Goal: Task Accomplishment & Management: Use online tool/utility

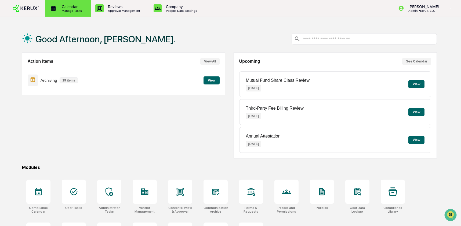
click at [63, 6] on p "Calendar" at bounding box center [70, 6] width 27 height 5
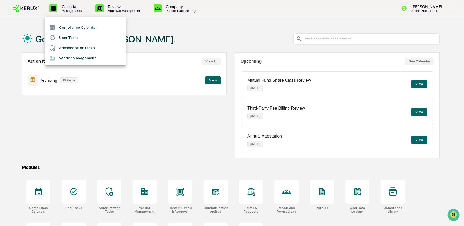
click at [64, 50] on li "Administrator Tasks" at bounding box center [85, 48] width 81 height 10
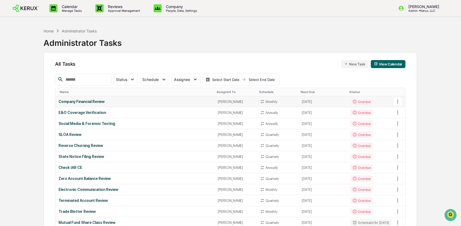
click at [102, 99] on td "Company Financial Review" at bounding box center [134, 101] width 159 height 11
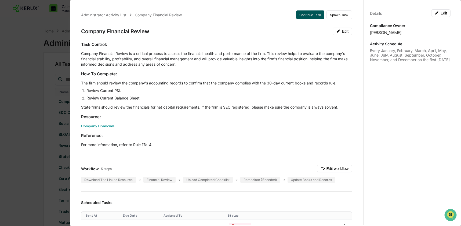
click at [306, 17] on button "Continue Task" at bounding box center [310, 14] width 28 height 9
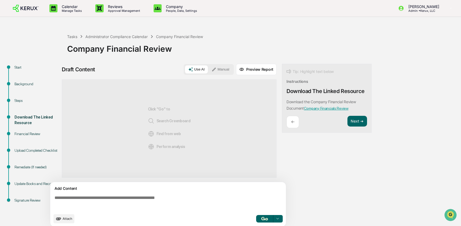
click at [337, 108] on link "Company Financials Review" at bounding box center [326, 108] width 45 height 4
click at [120, 37] on div "Administrator Compliance Calendar" at bounding box center [116, 36] width 62 height 5
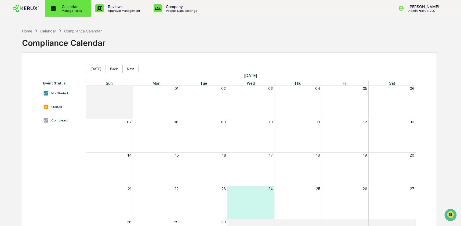
click at [66, 4] on div "Calendar Manage Tasks" at bounding box center [68, 8] width 46 height 17
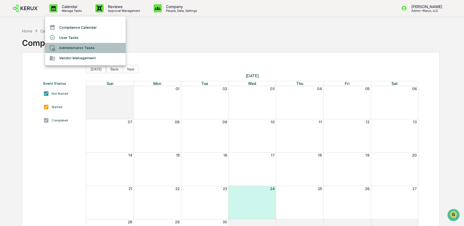
click at [78, 46] on li "Administrator Tasks" at bounding box center [85, 48] width 81 height 10
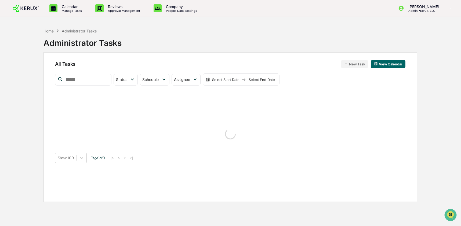
click at [93, 84] on div at bounding box center [83, 80] width 56 height 12
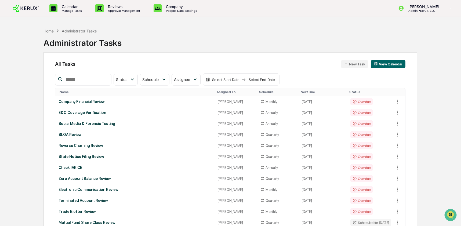
click at [92, 80] on input "text" at bounding box center [86, 79] width 46 height 7
click at [162, 101] on div "Company Financial Review" at bounding box center [135, 102] width 153 height 4
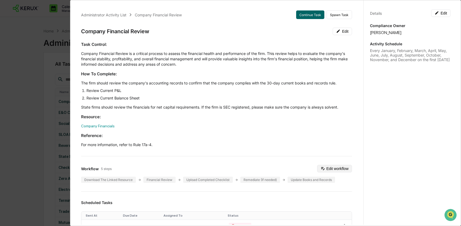
click at [331, 170] on button "Edit workflow" at bounding box center [334, 169] width 35 height 8
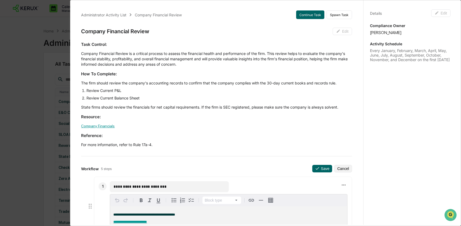
click at [113, 126] on link "Company Financials" at bounding box center [98, 126] width 34 height 4
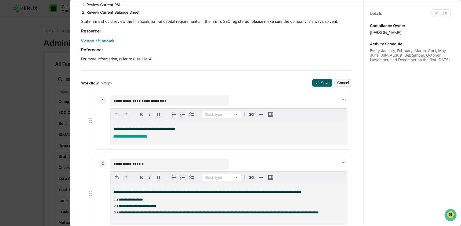
scroll to position [89, 0]
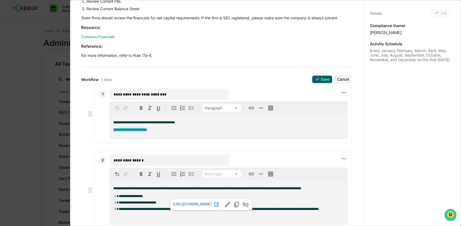
drag, startPoint x: 158, startPoint y: 135, endPoint x: 108, endPoint y: 131, distance: 49.8
click at [108, 131] on div "**********" at bounding box center [223, 114] width 258 height 59
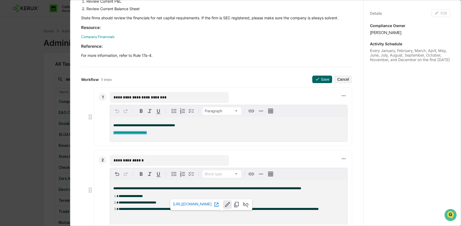
click at [231, 205] on icon "Edit link URL" at bounding box center [227, 205] width 6 height 6
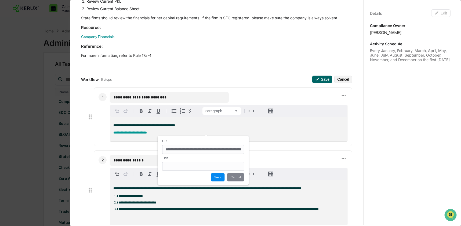
click at [169, 150] on input "**********" at bounding box center [203, 149] width 82 height 9
type input "**********"
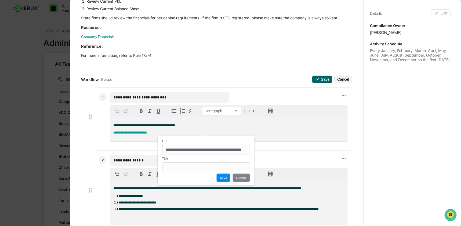
click at [223, 181] on button "Save" at bounding box center [223, 178] width 14 height 9
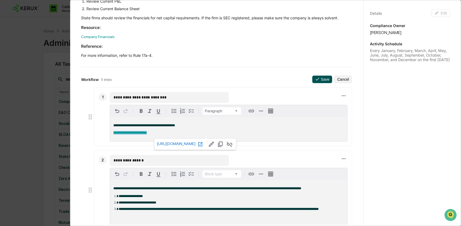
click at [316, 79] on icon at bounding box center [317, 79] width 3 height 3
click at [138, 133] on span "**********" at bounding box center [130, 132] width 34 height 3
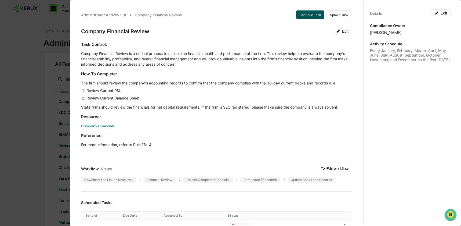
click at [304, 13] on button "Continue Task" at bounding box center [310, 14] width 28 height 9
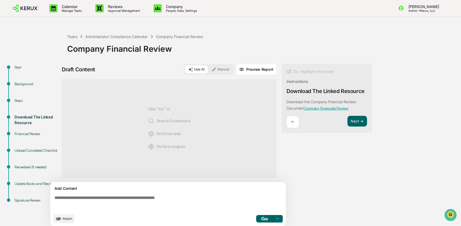
click at [318, 109] on link "Company Financials Review" at bounding box center [326, 108] width 45 height 4
click at [121, 37] on div "Administrator Compliance Calendar" at bounding box center [116, 36] width 62 height 5
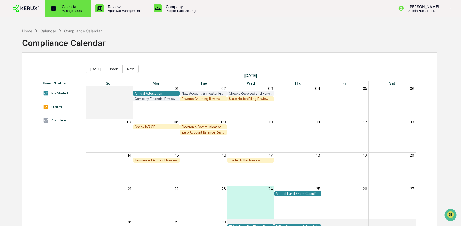
click at [57, 3] on div "Calendar Manage Tasks" at bounding box center [68, 8] width 46 height 17
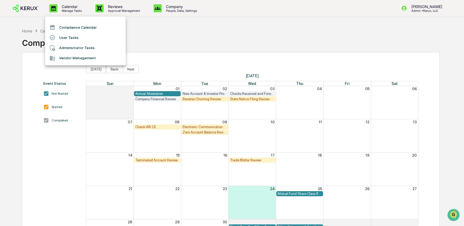
click at [70, 45] on li "Administrator Tasks" at bounding box center [85, 48] width 81 height 10
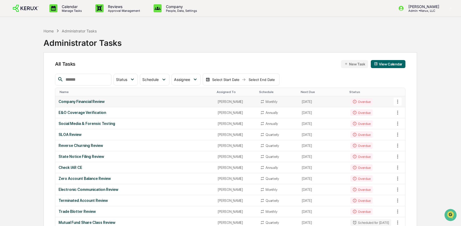
click at [99, 102] on div "Company Financial Review" at bounding box center [135, 102] width 153 height 4
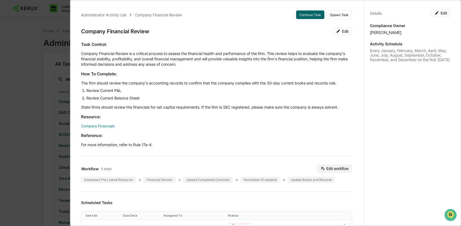
click at [330, 170] on button "Edit workflow" at bounding box center [334, 169] width 35 height 8
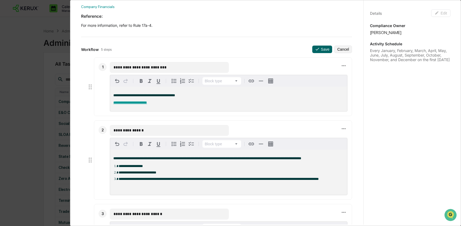
scroll to position [120, 0]
click at [142, 106] on div "**********" at bounding box center [228, 99] width 237 height 24
click at [192, 111] on icon "Edit link URL" at bounding box center [189, 114] width 6 height 6
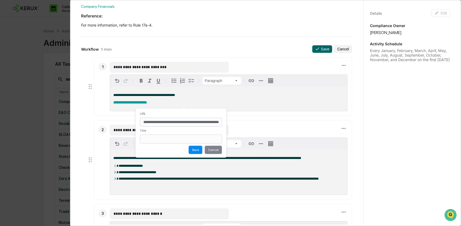
click at [221, 123] on input "**********" at bounding box center [181, 122] width 82 height 9
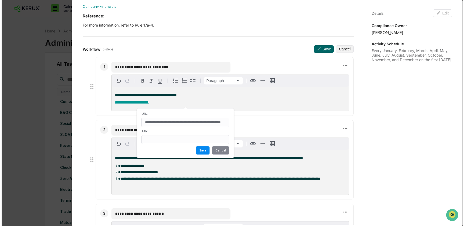
scroll to position [0, 0]
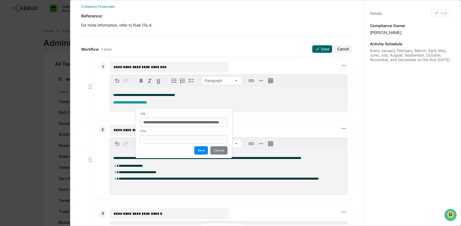
click at [201, 155] on button "Save" at bounding box center [201, 150] width 14 height 9
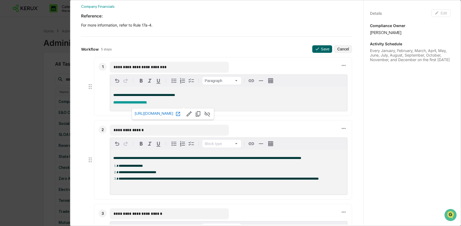
click at [181, 115] on icon at bounding box center [177, 113] width 5 height 5
click at [315, 49] on button "Save" at bounding box center [322, 49] width 20 height 8
click at [316, 49] on button "Save" at bounding box center [322, 49] width 20 height 8
click at [317, 49] on button "Save" at bounding box center [322, 49] width 20 height 8
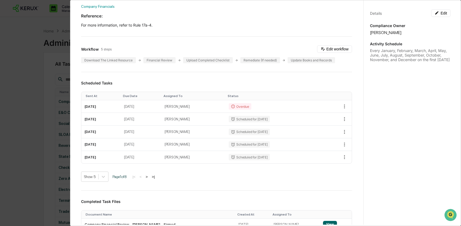
click at [12, 98] on div "Administrator Activity List Company Financial Review Continue Task Spawn Task C…" at bounding box center [230, 113] width 461 height 226
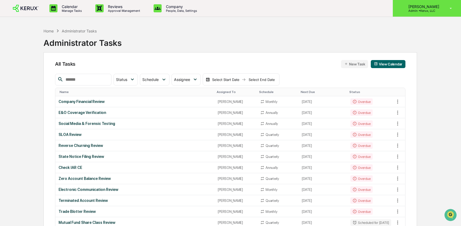
click at [427, 9] on p "Admin • Kerux, LLC" at bounding box center [423, 11] width 38 height 4
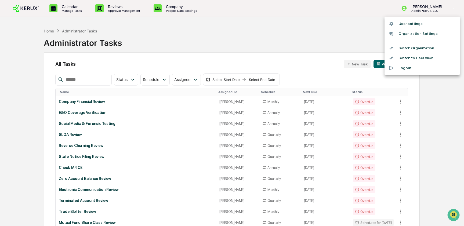
click at [426, 45] on li "Switch Organization" at bounding box center [421, 48] width 75 height 10
